Goal: Task Accomplishment & Management: Complete application form

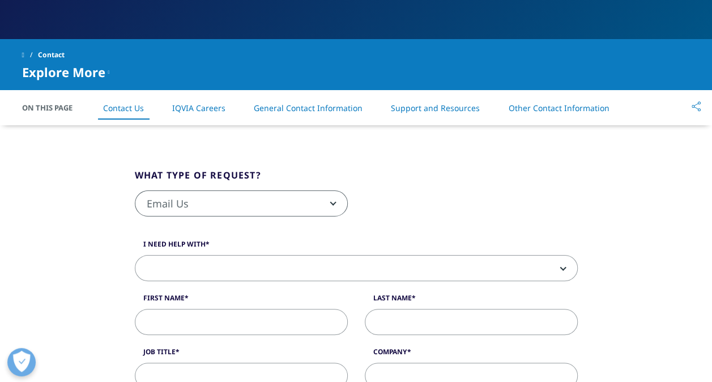
scroll to position [232, 0]
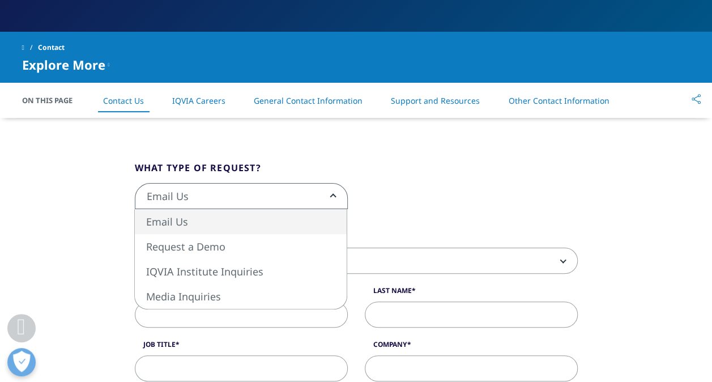
click at [321, 198] on span "Email Us" at bounding box center [241, 197] width 212 height 26
click at [390, 200] on div "Email Us Request a Demo IQVIA Institute Inquiries Media Inquiries Email Us" at bounding box center [356, 202] width 460 height 38
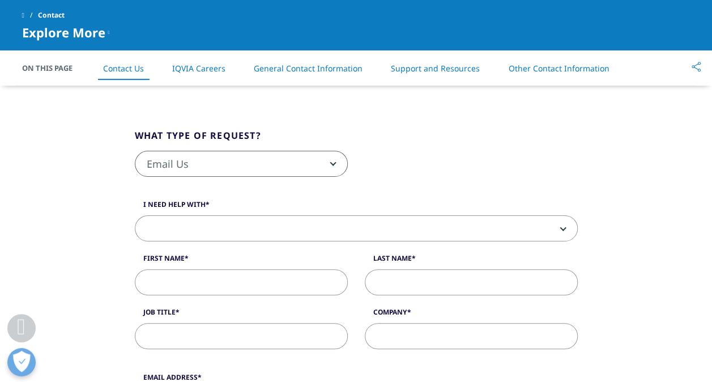
scroll to position [262, 0]
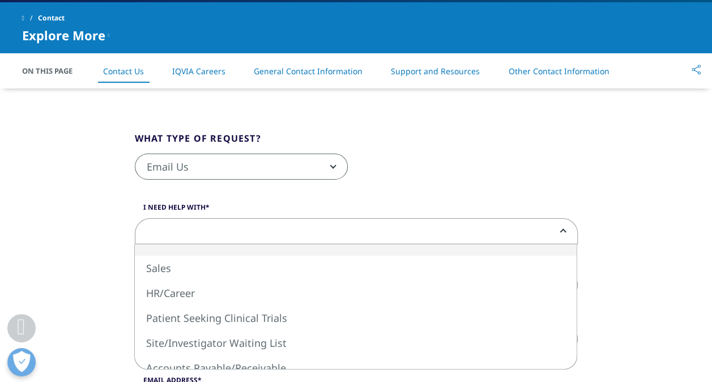
click at [446, 231] on span at bounding box center [356, 232] width 442 height 26
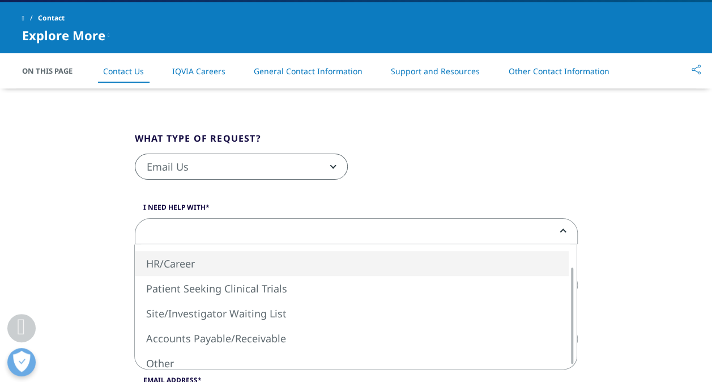
select select "HR/Career"
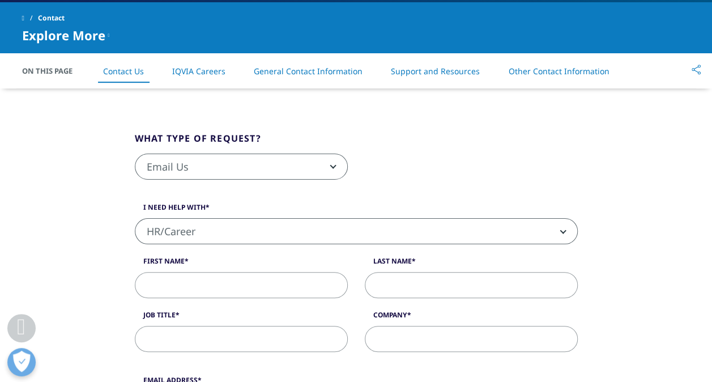
click at [249, 282] on input "First Name" at bounding box center [241, 285] width 213 height 26
type input "Senetchut"
type input "Tchetab"
type input "Gilead Science Inc"
type input "[EMAIL_ADDRESS][DOMAIN_NAME]"
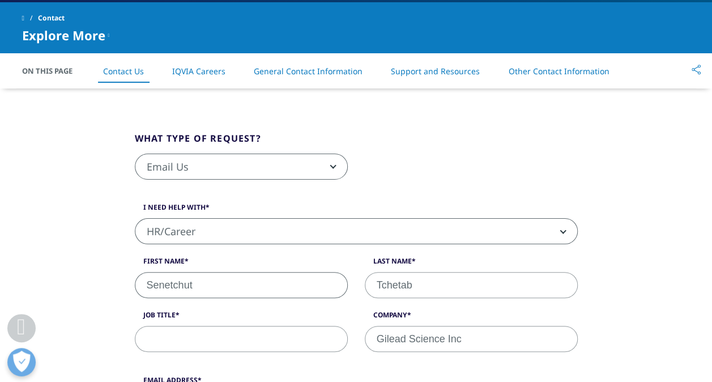
type input "07983863453"
select select "[GEOGRAPHIC_DATA]"
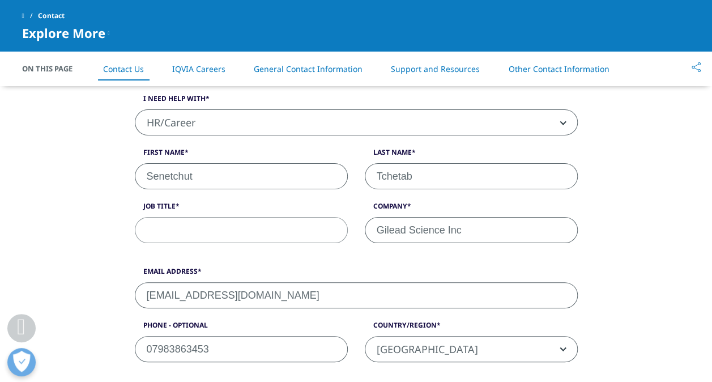
scroll to position [282, 0]
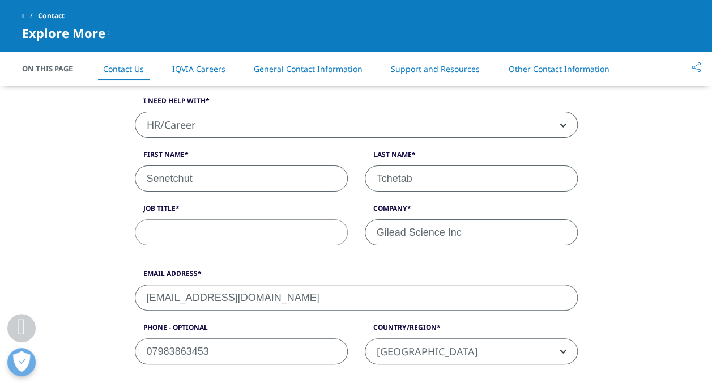
click at [462, 231] on input "Gilead Science Inc" at bounding box center [471, 232] width 213 height 26
type input "G"
type input "N/A"
click at [334, 273] on label "Email Address" at bounding box center [356, 277] width 443 height 16
click at [334, 284] on input "[EMAIL_ADDRESS][DOMAIN_NAME]" at bounding box center [356, 297] width 443 height 26
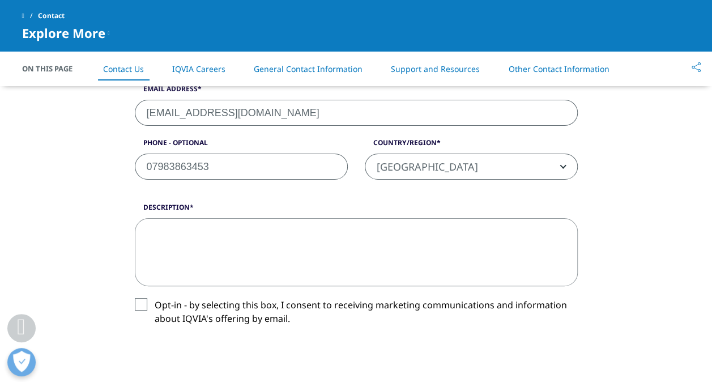
scroll to position [467, 0]
click at [227, 252] on textarea "Description" at bounding box center [356, 252] width 443 height 68
